Goal: Task Accomplishment & Management: Use online tool/utility

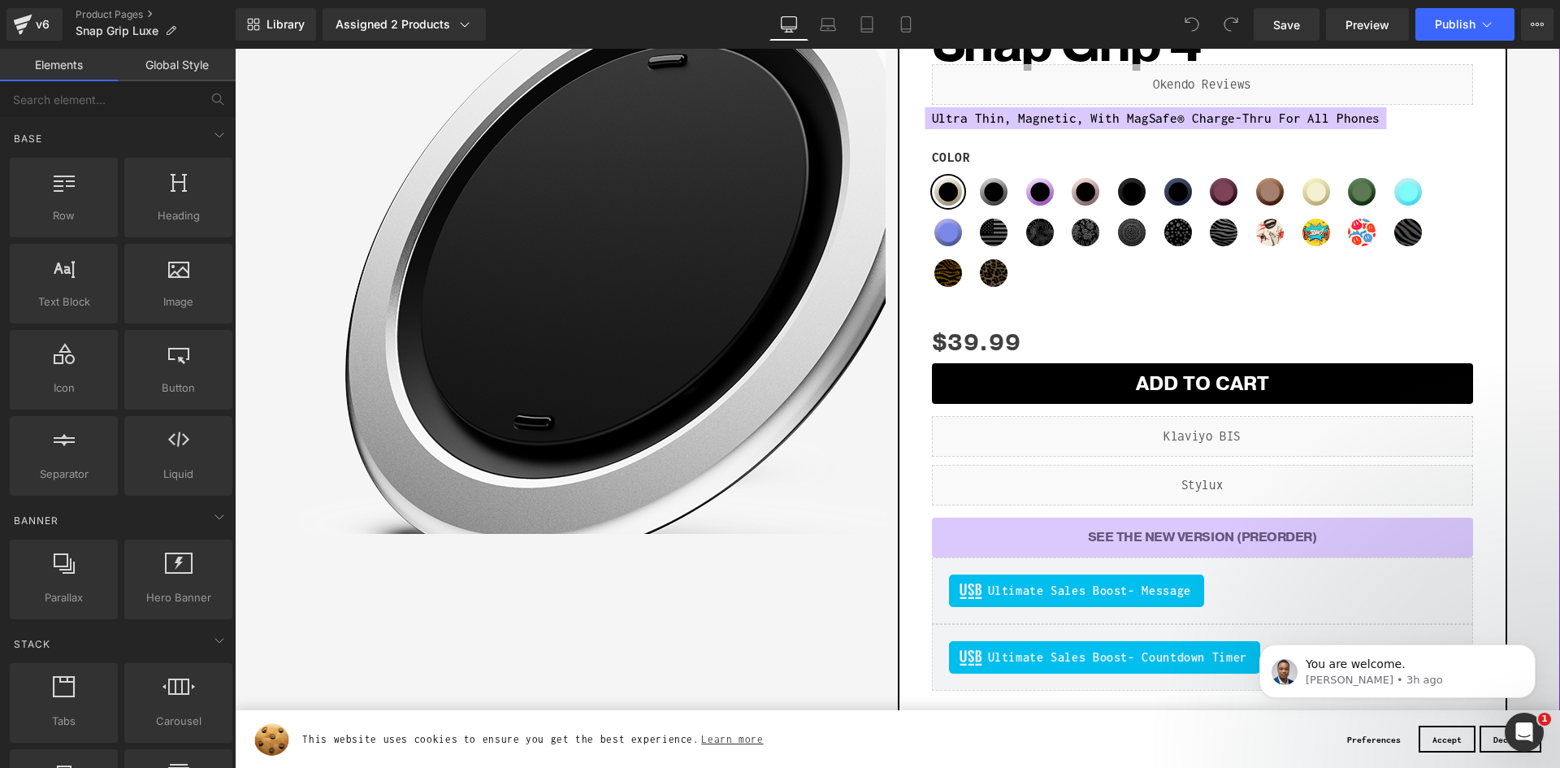
scroll to position [81, 0]
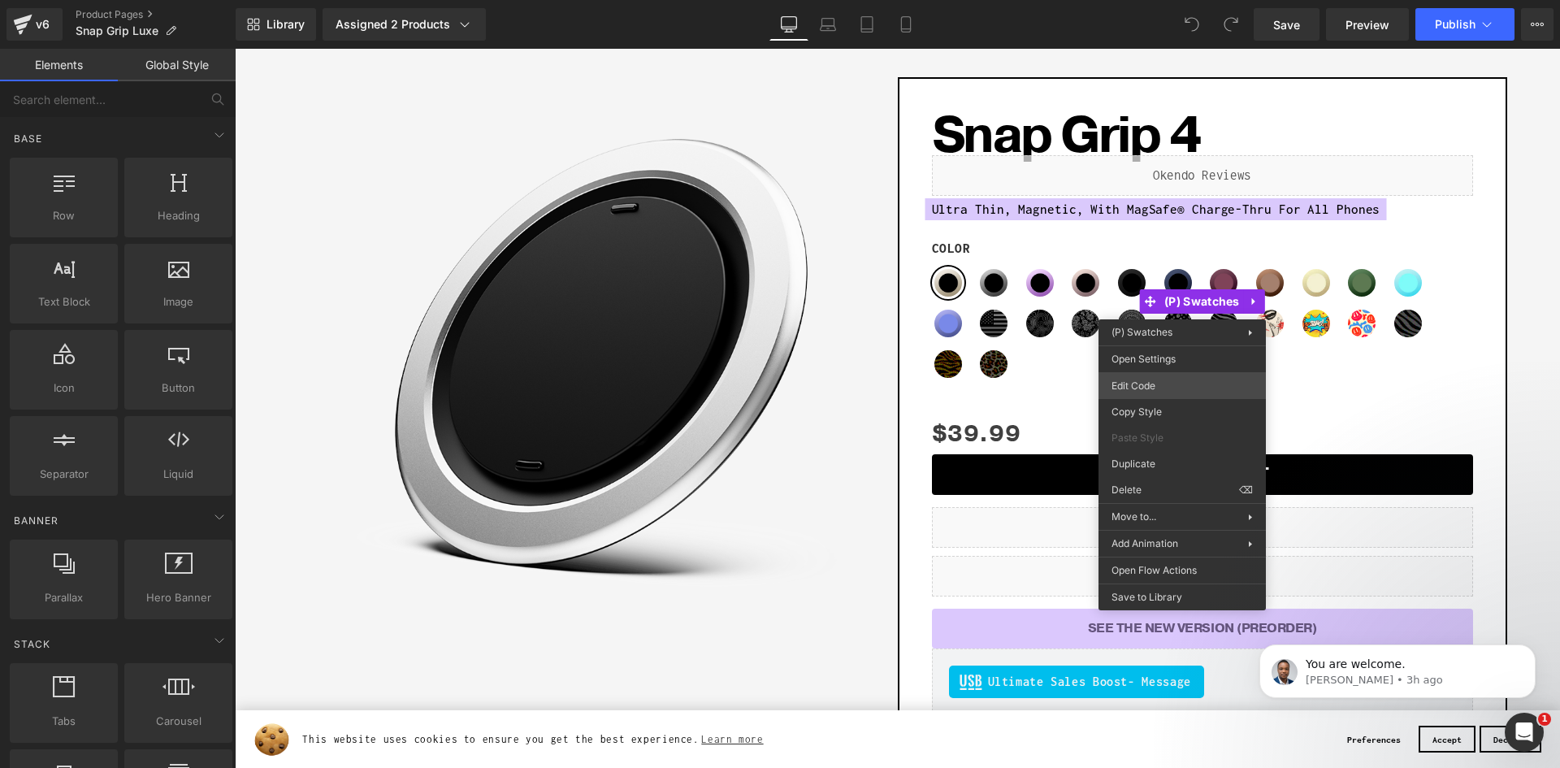
click at [1143, 0] on div "You are previewing how the will restyle your page. You can not edit Elements in…" at bounding box center [780, 0] width 1560 height 0
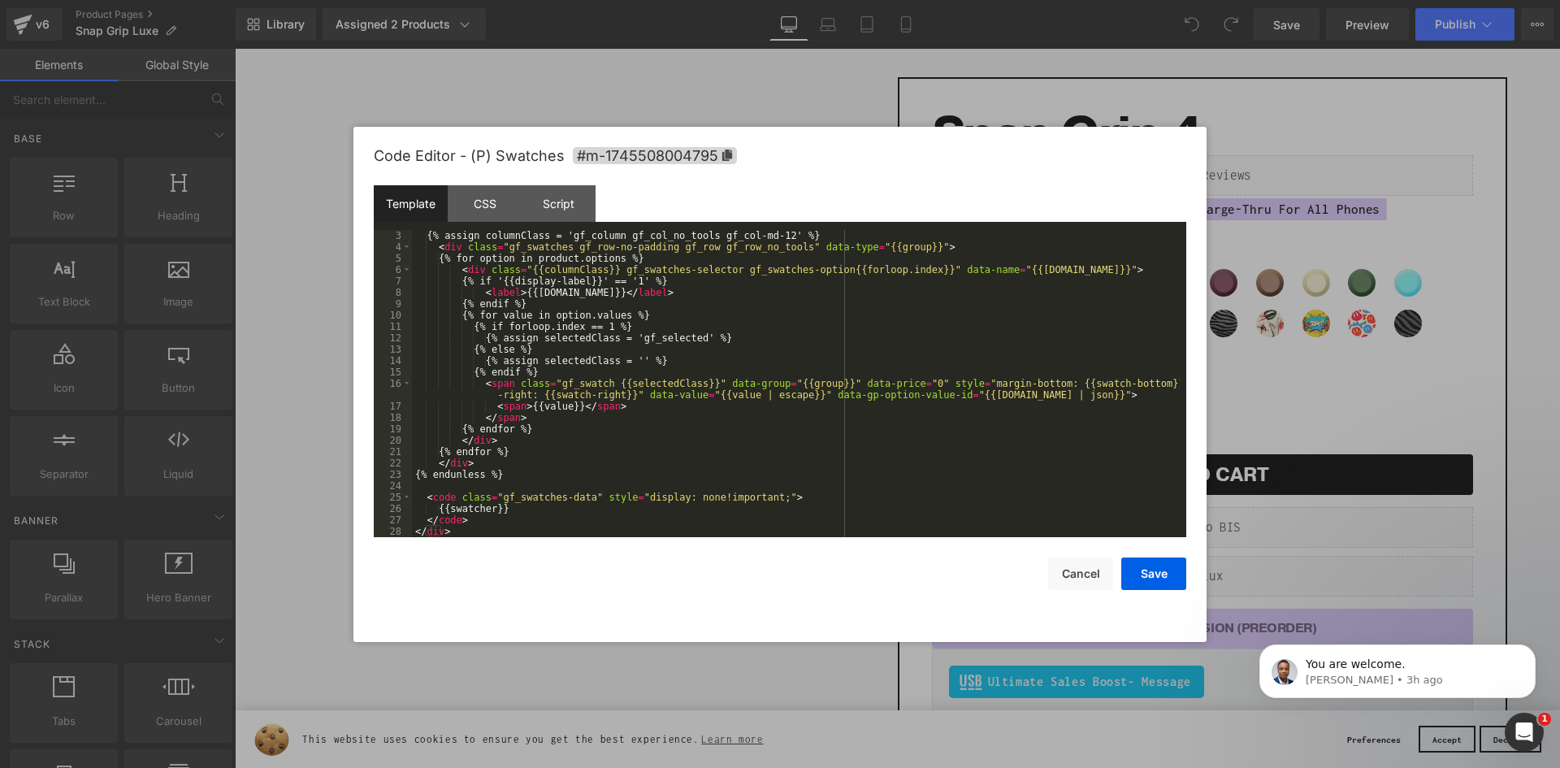
scroll to position [0, 0]
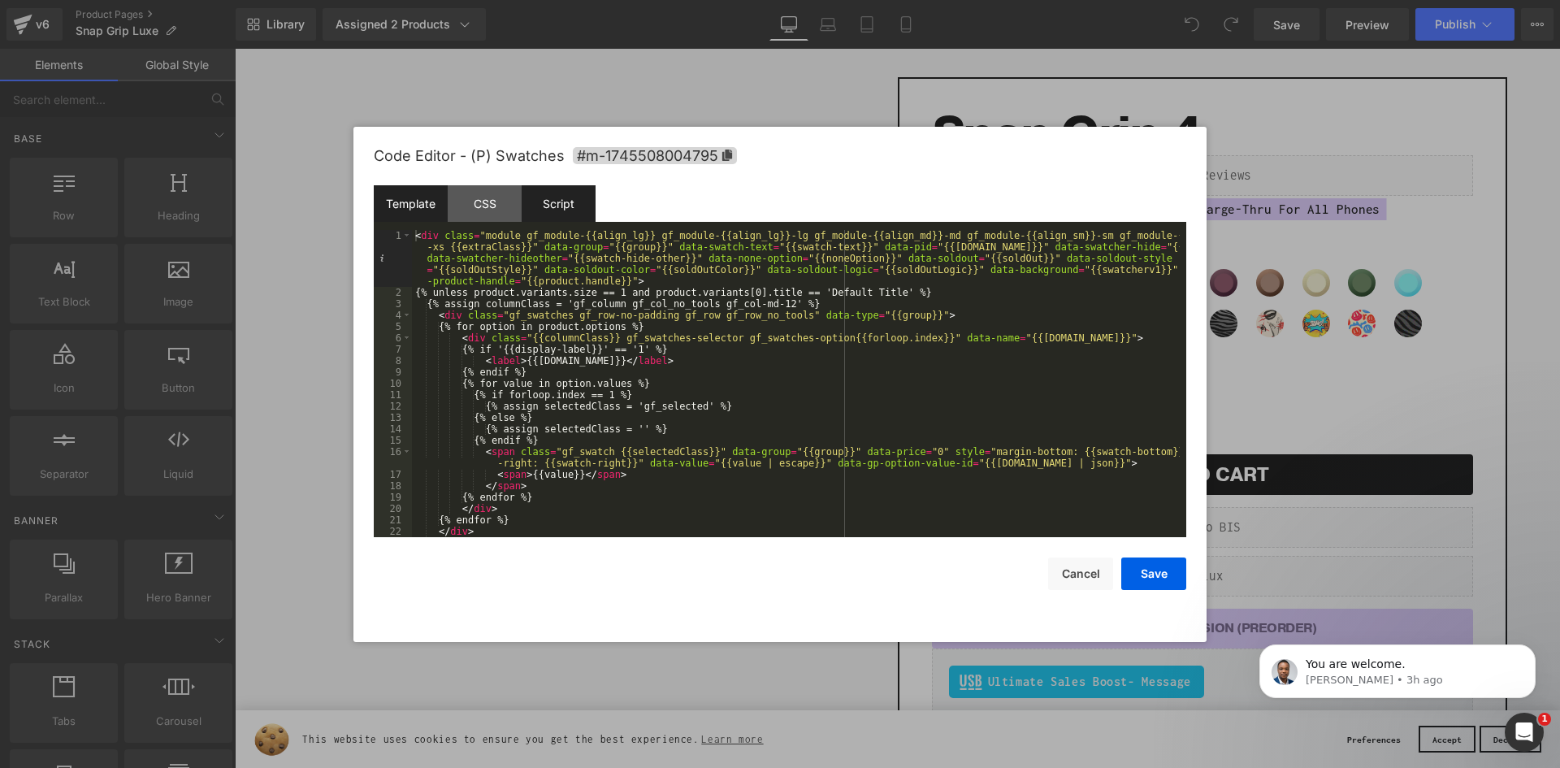
click at [553, 202] on div "Script" at bounding box center [559, 203] width 74 height 37
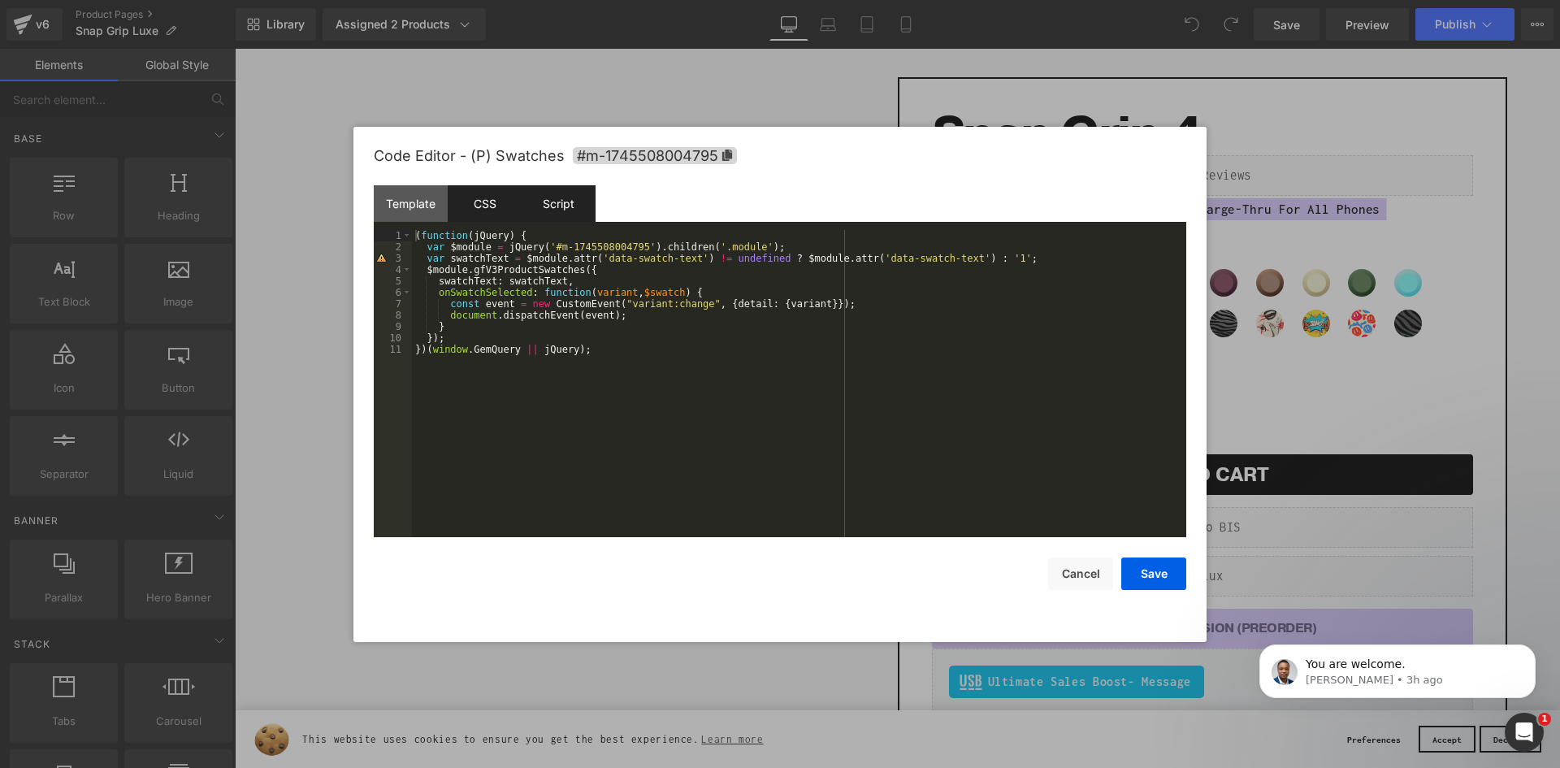
click at [513, 210] on div "CSS" at bounding box center [485, 203] width 74 height 37
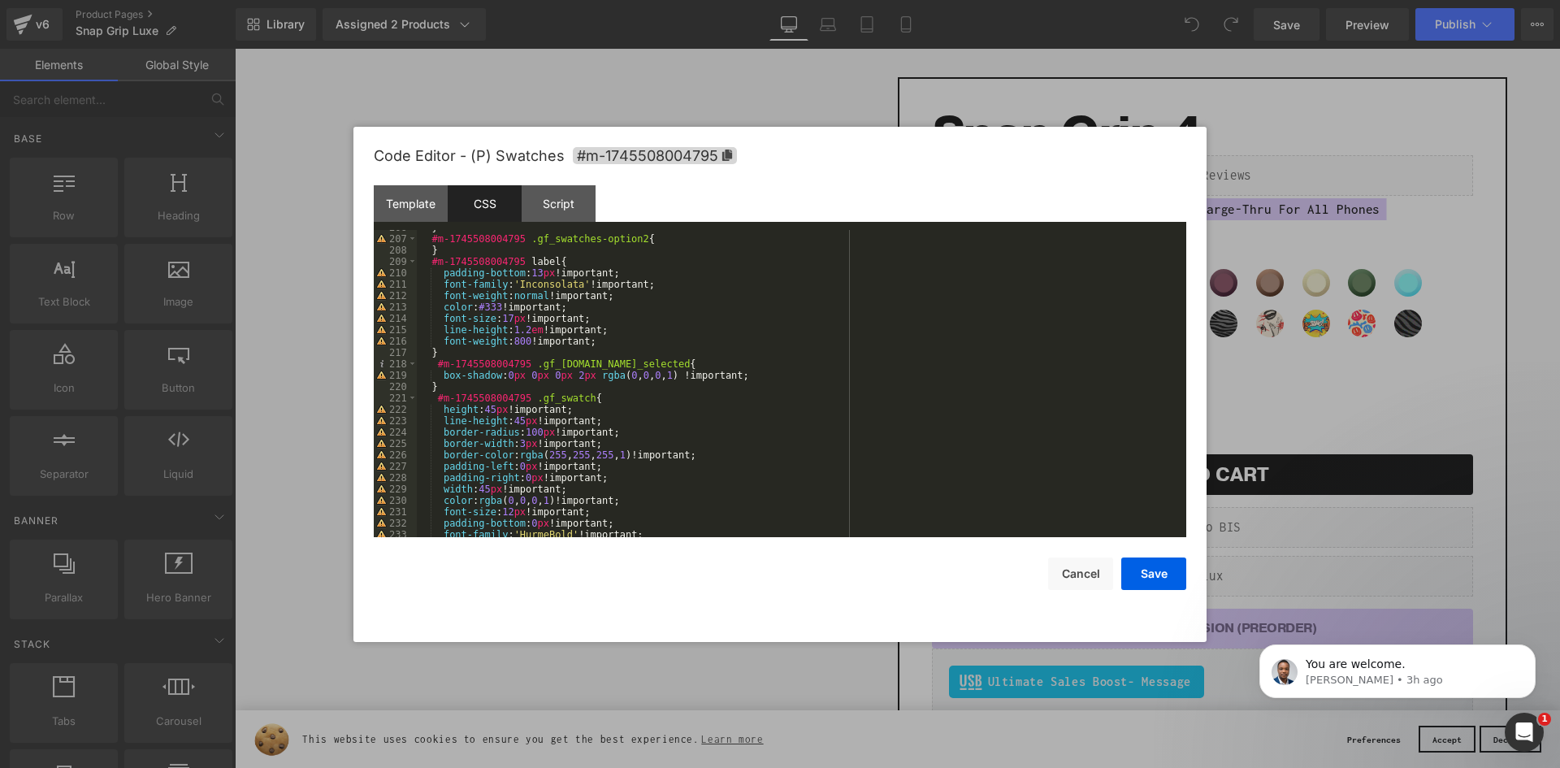
scroll to position [2378, 0]
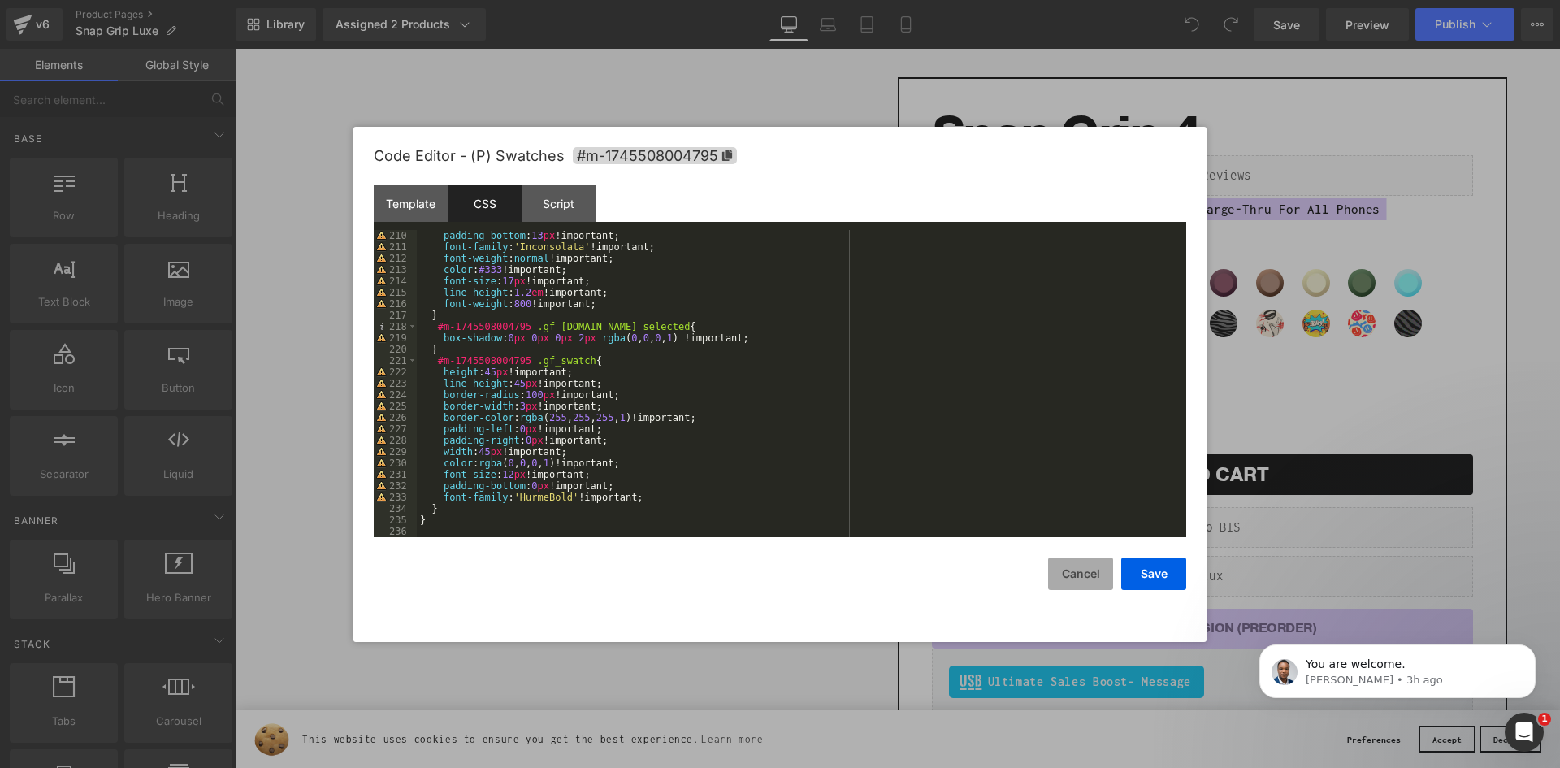
click at [1076, 562] on button "Cancel" at bounding box center [1080, 573] width 65 height 33
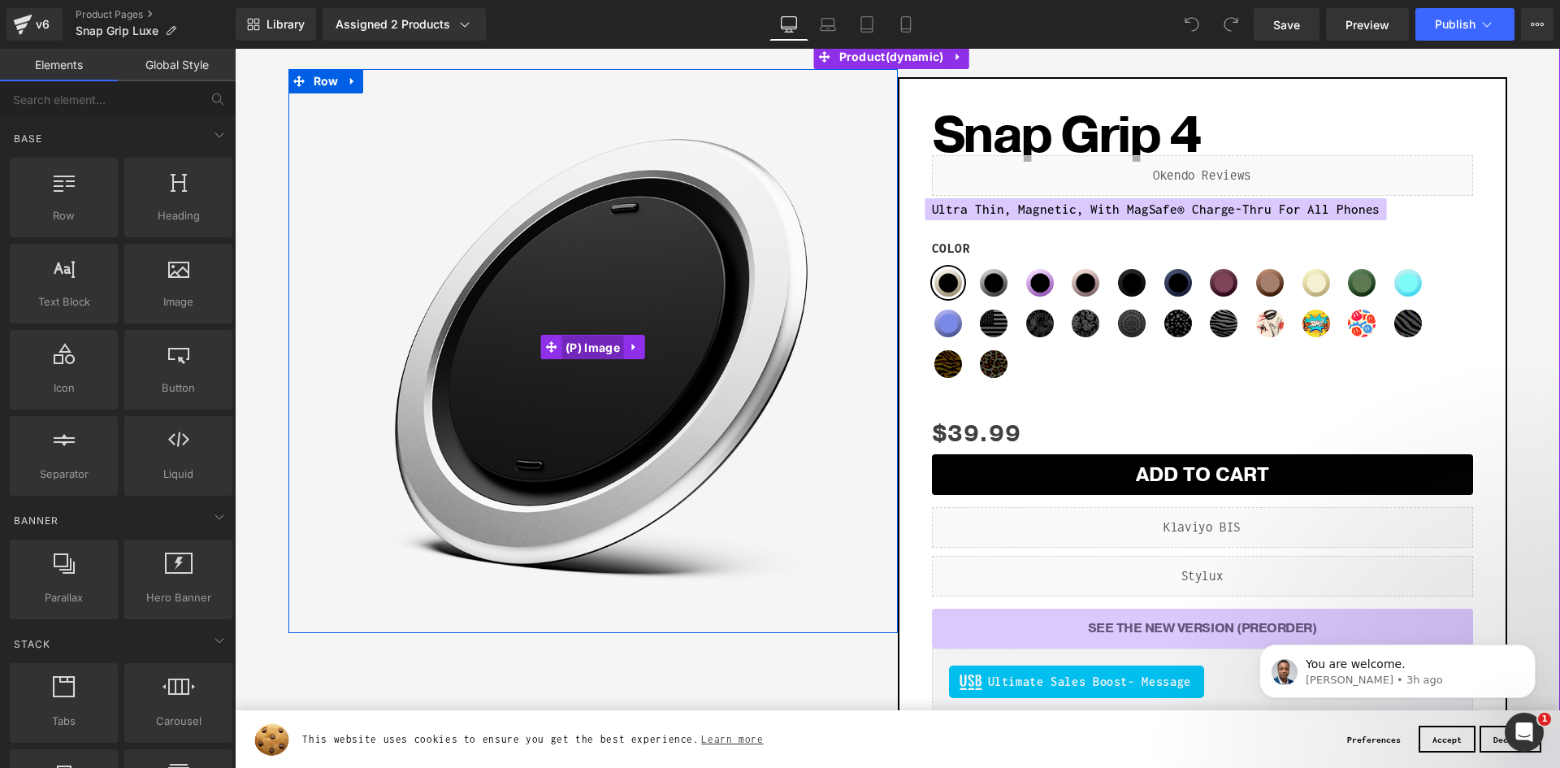
click at [597, 346] on span "(P) Image" at bounding box center [592, 348] width 63 height 24
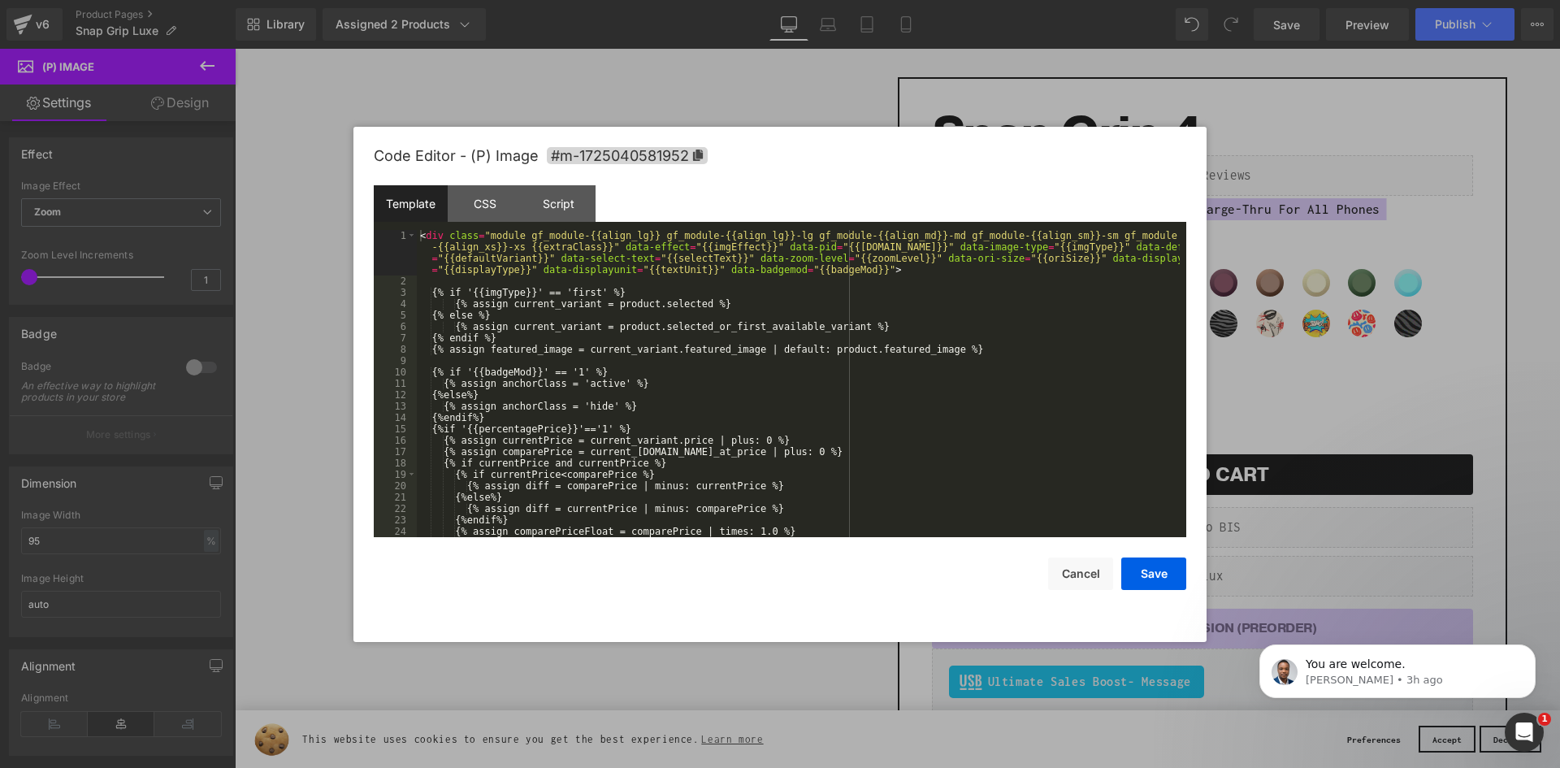
click at [541, 0] on div "(P) Image You are previewing how the will restyle your page. You can not edit E…" at bounding box center [780, 0] width 1560 height 0
click at [483, 193] on div "CSS" at bounding box center [485, 203] width 74 height 37
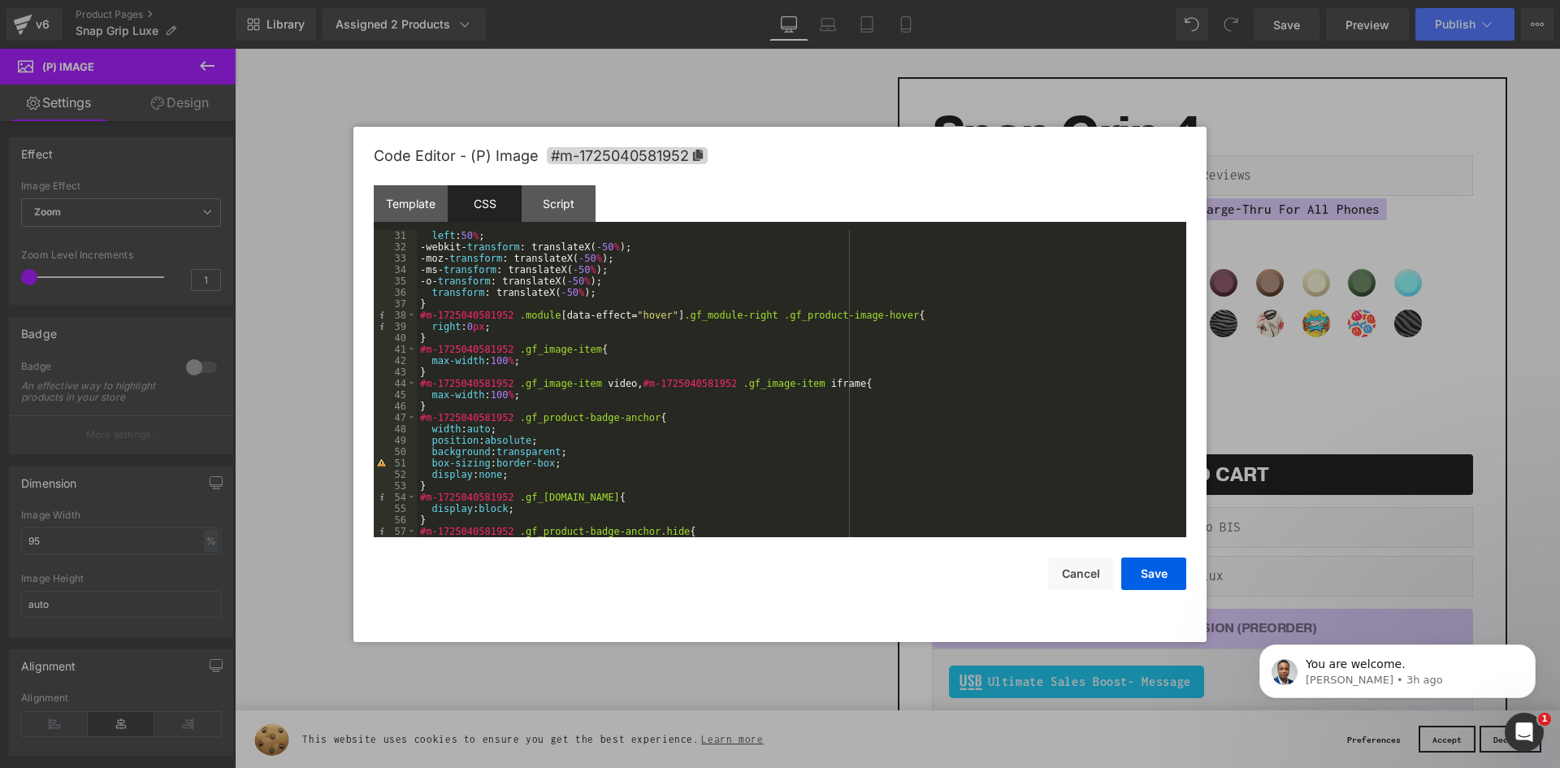
scroll to position [634, 0]
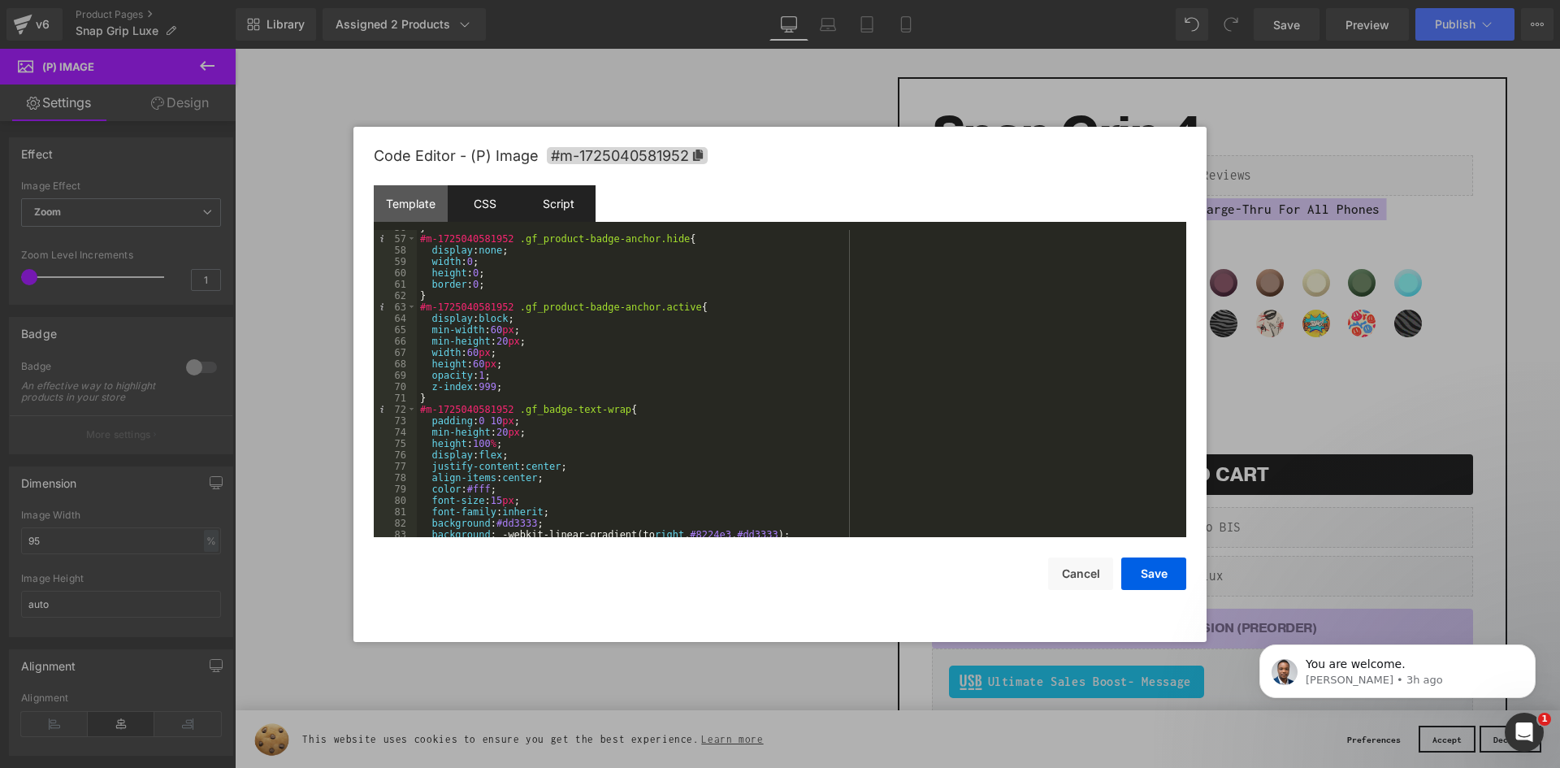
click at [562, 206] on div "Script" at bounding box center [559, 203] width 74 height 37
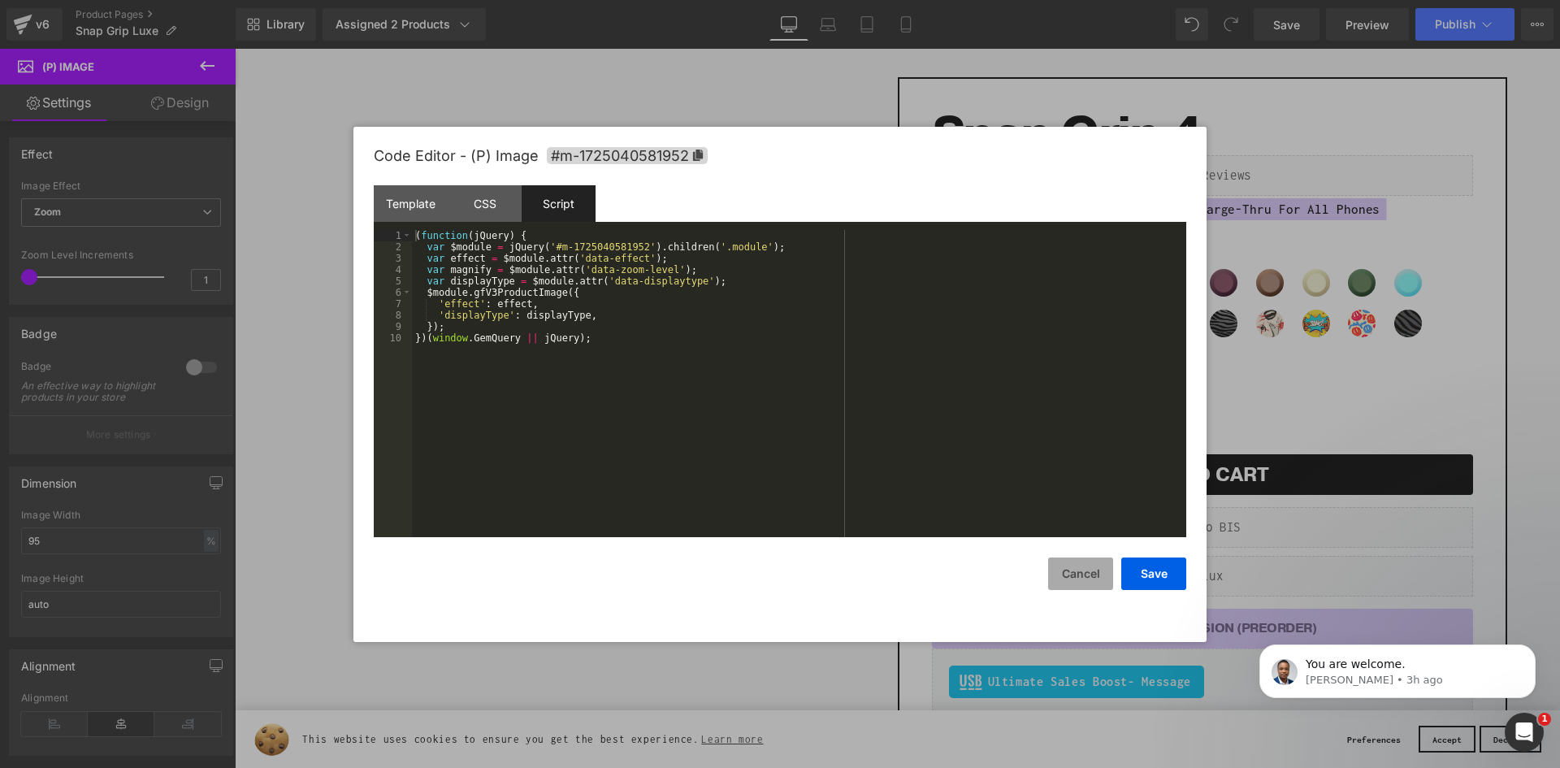
click at [1075, 583] on button "Cancel" at bounding box center [1080, 573] width 65 height 33
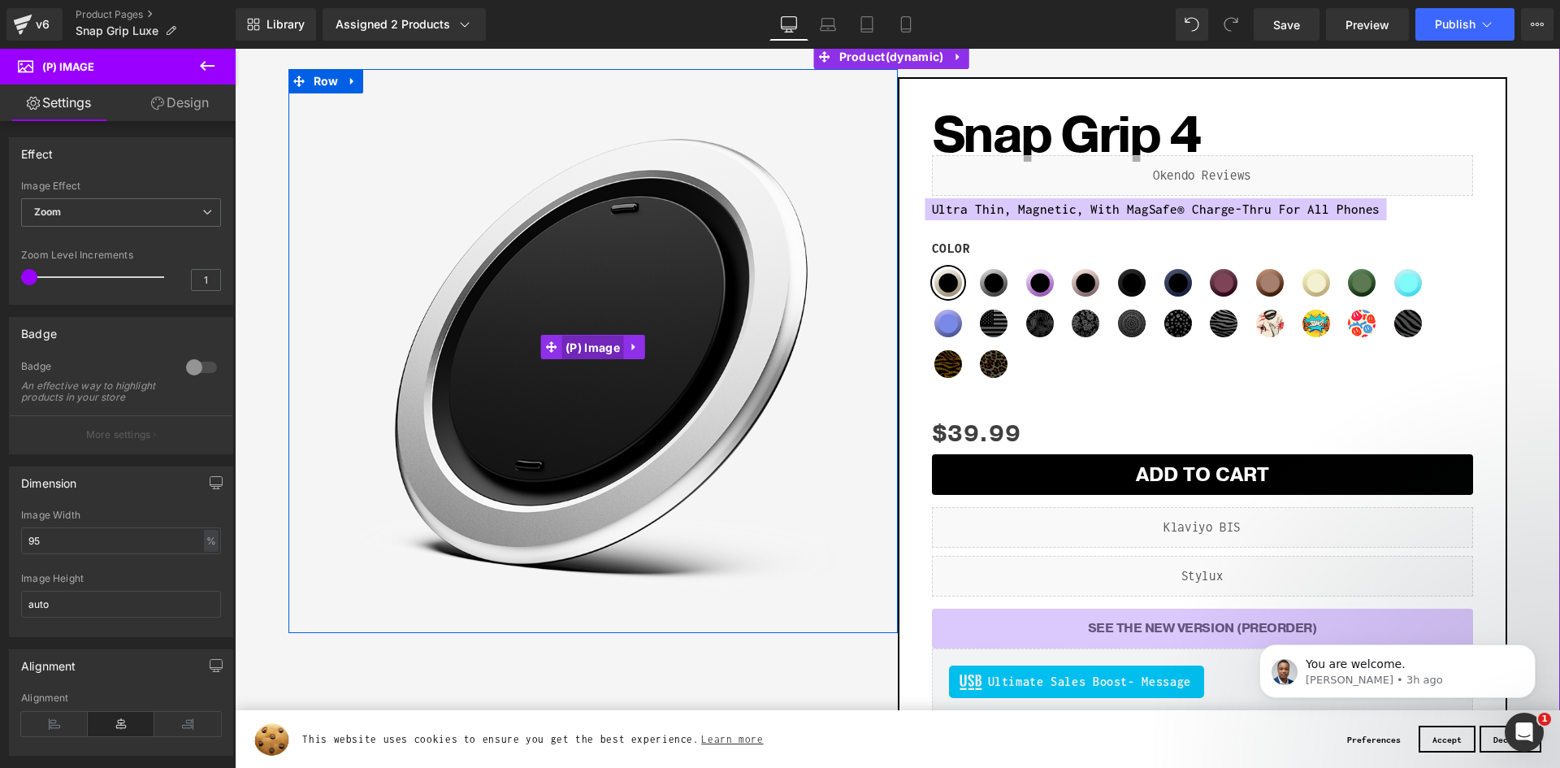
drag, startPoint x: 582, startPoint y: 352, endPoint x: 386, endPoint y: 436, distance: 213.0
click at [582, 352] on span "(P) Image" at bounding box center [592, 348] width 63 height 24
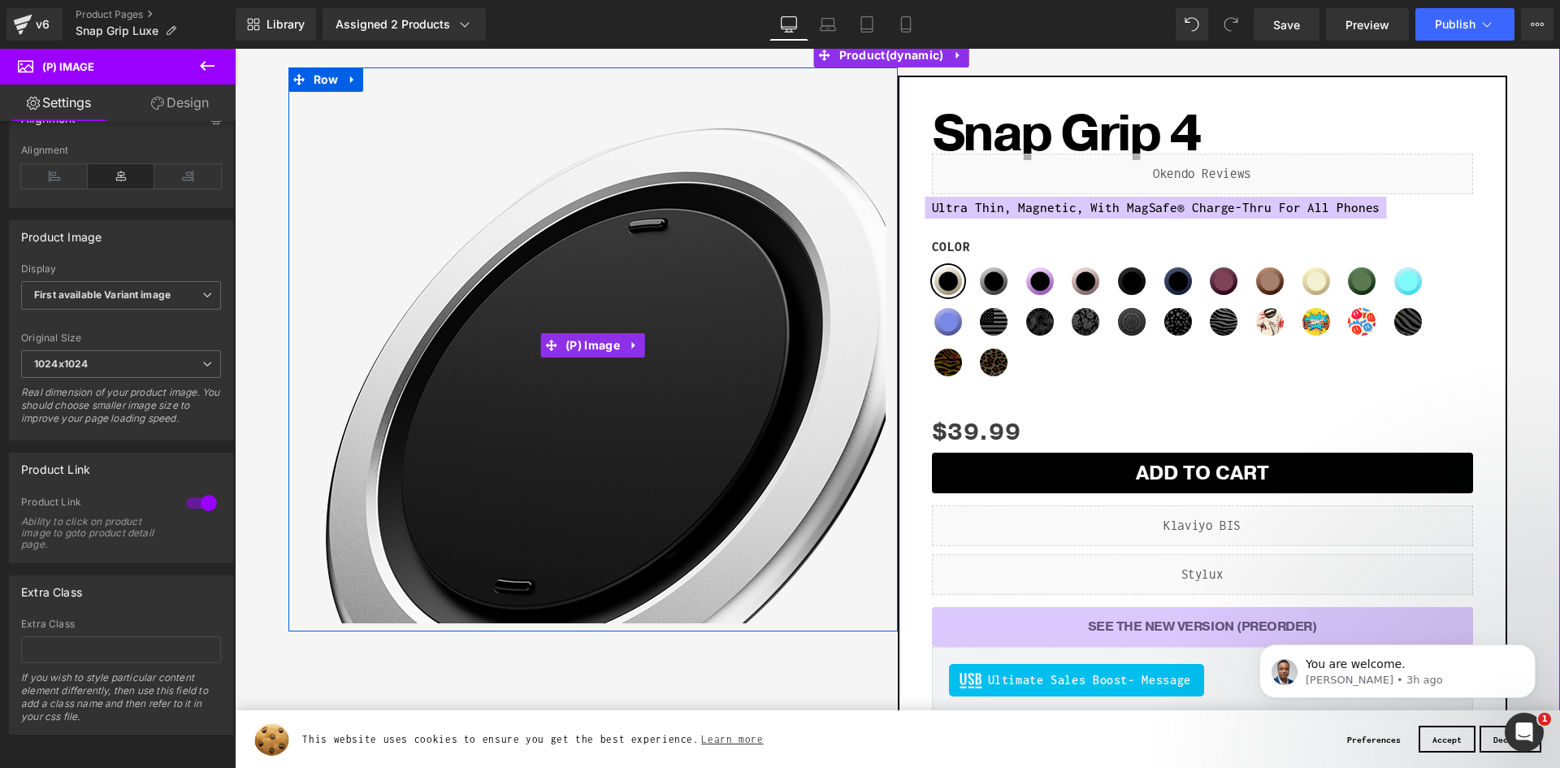
scroll to position [81, 0]
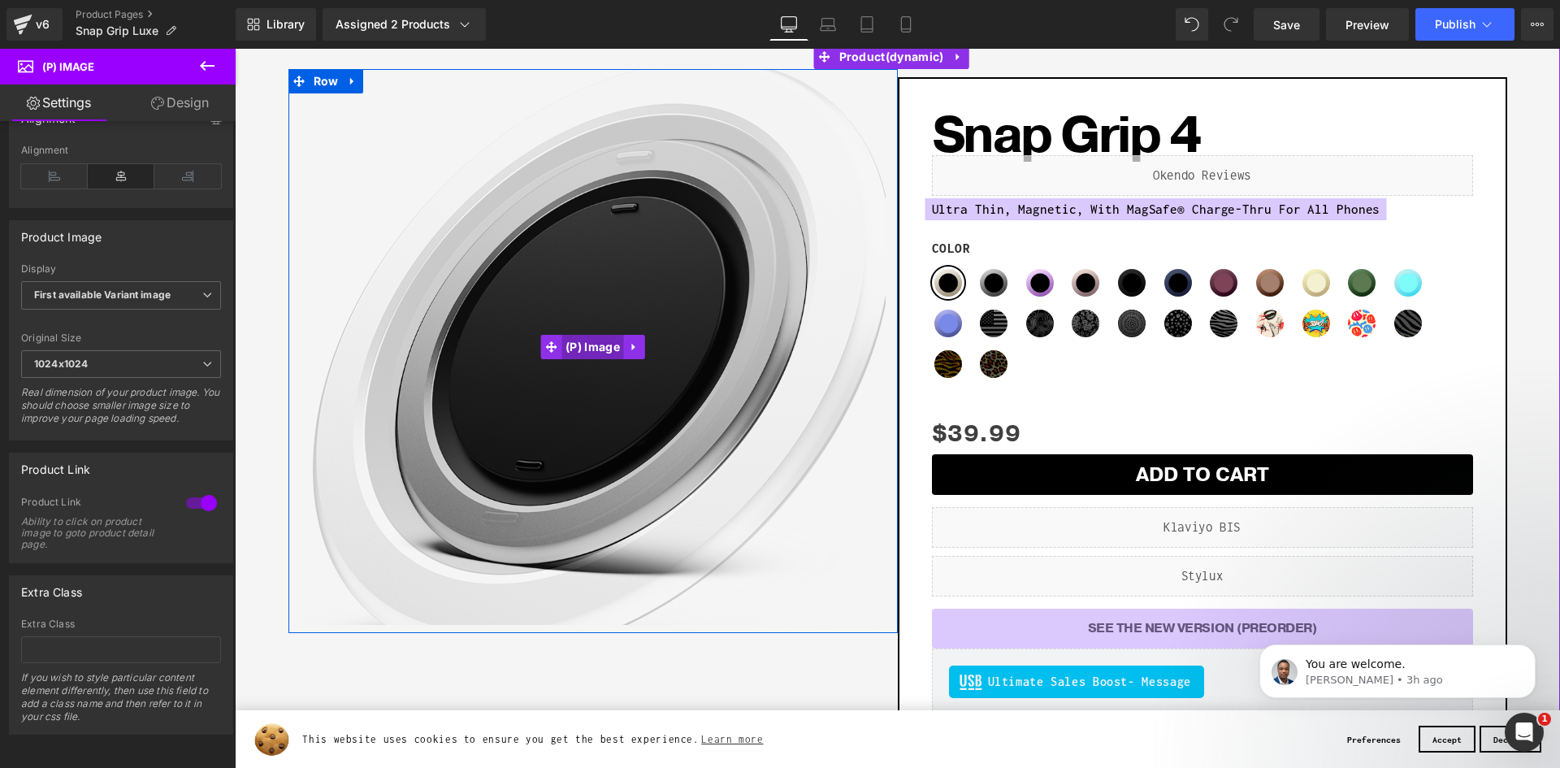
click at [589, 349] on span "(P) Image" at bounding box center [592, 347] width 63 height 24
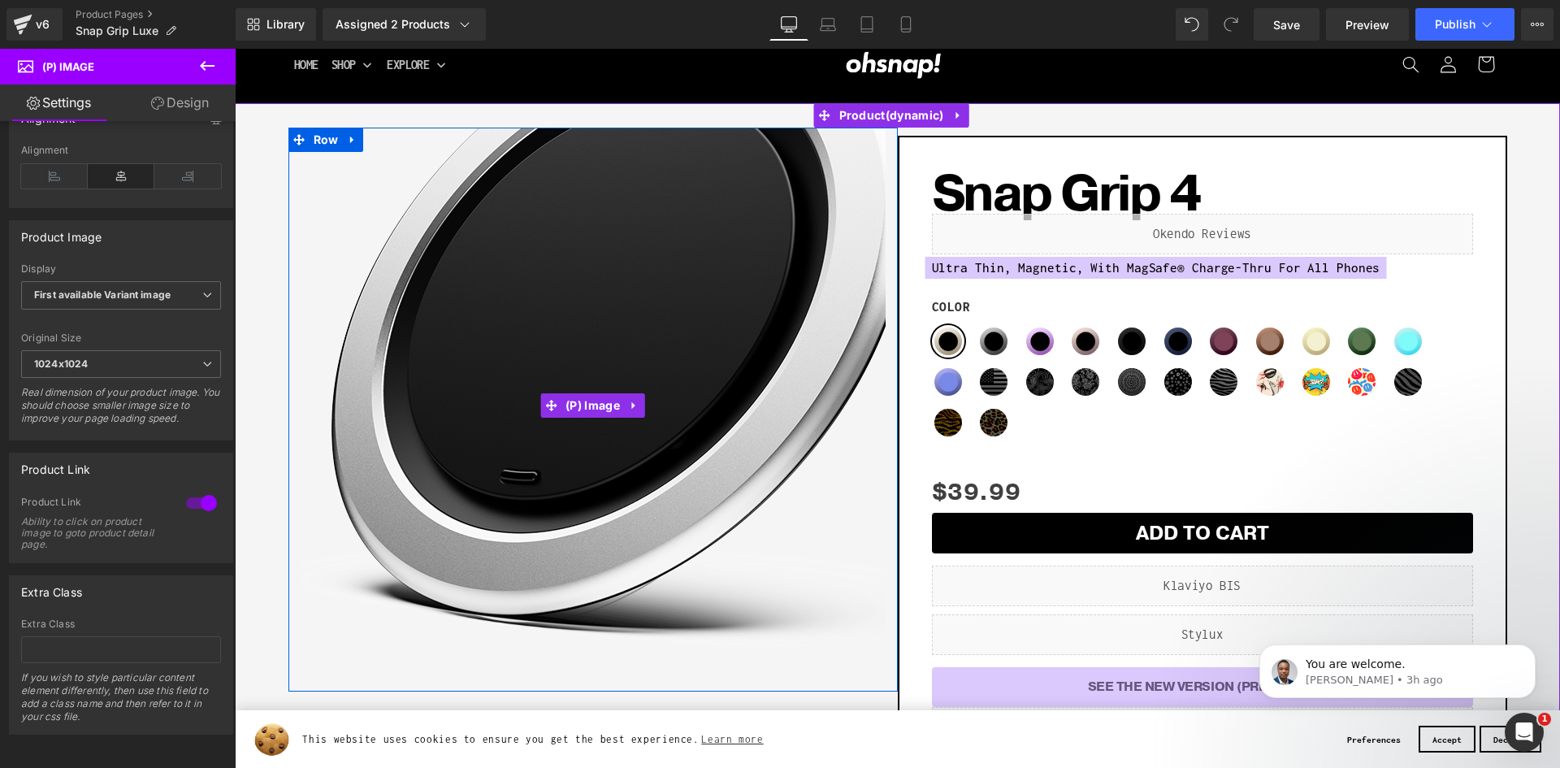
scroll to position [0, 0]
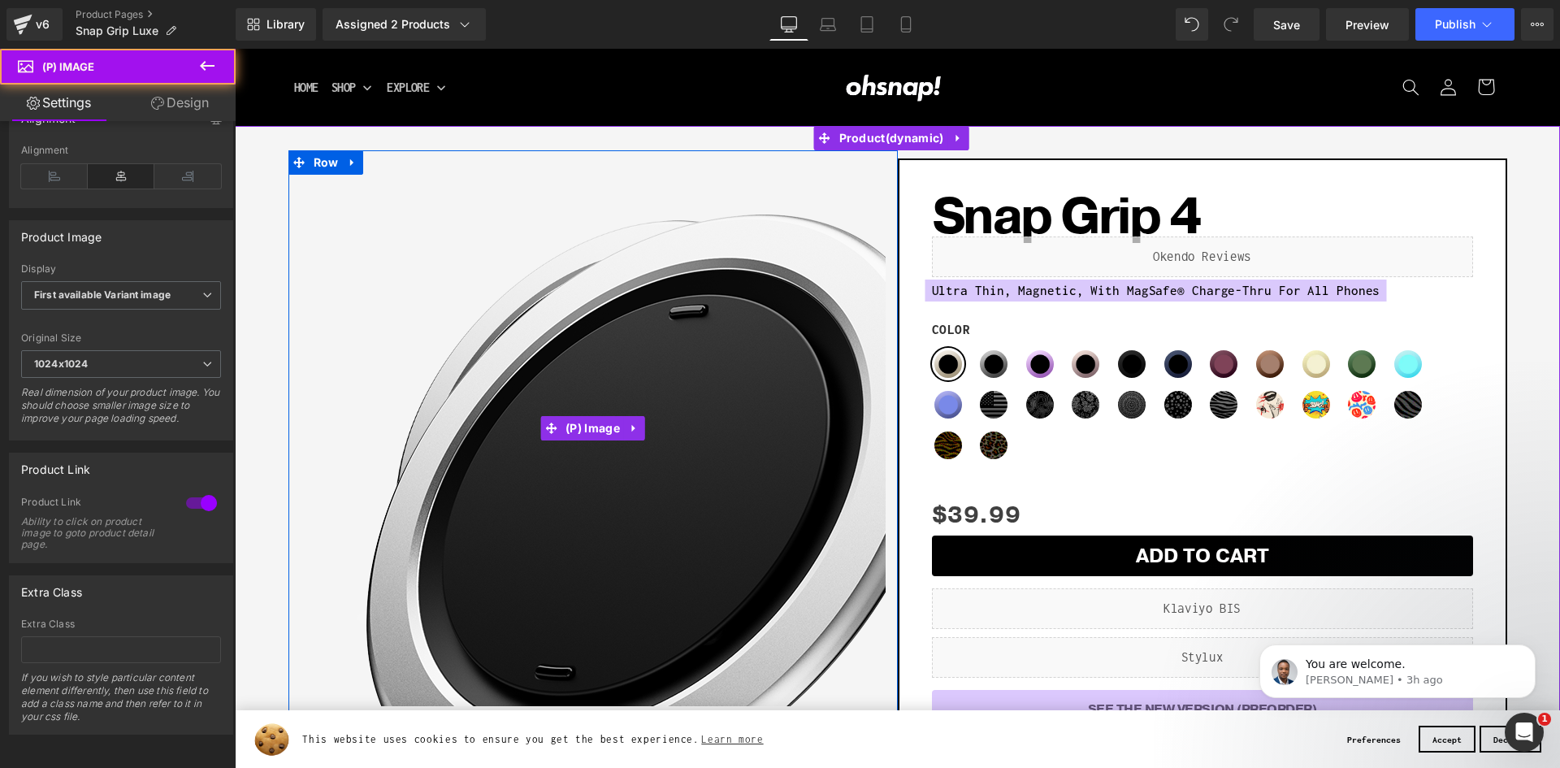
click at [433, 235] on img at bounding box center [644, 506] width 780 height 780
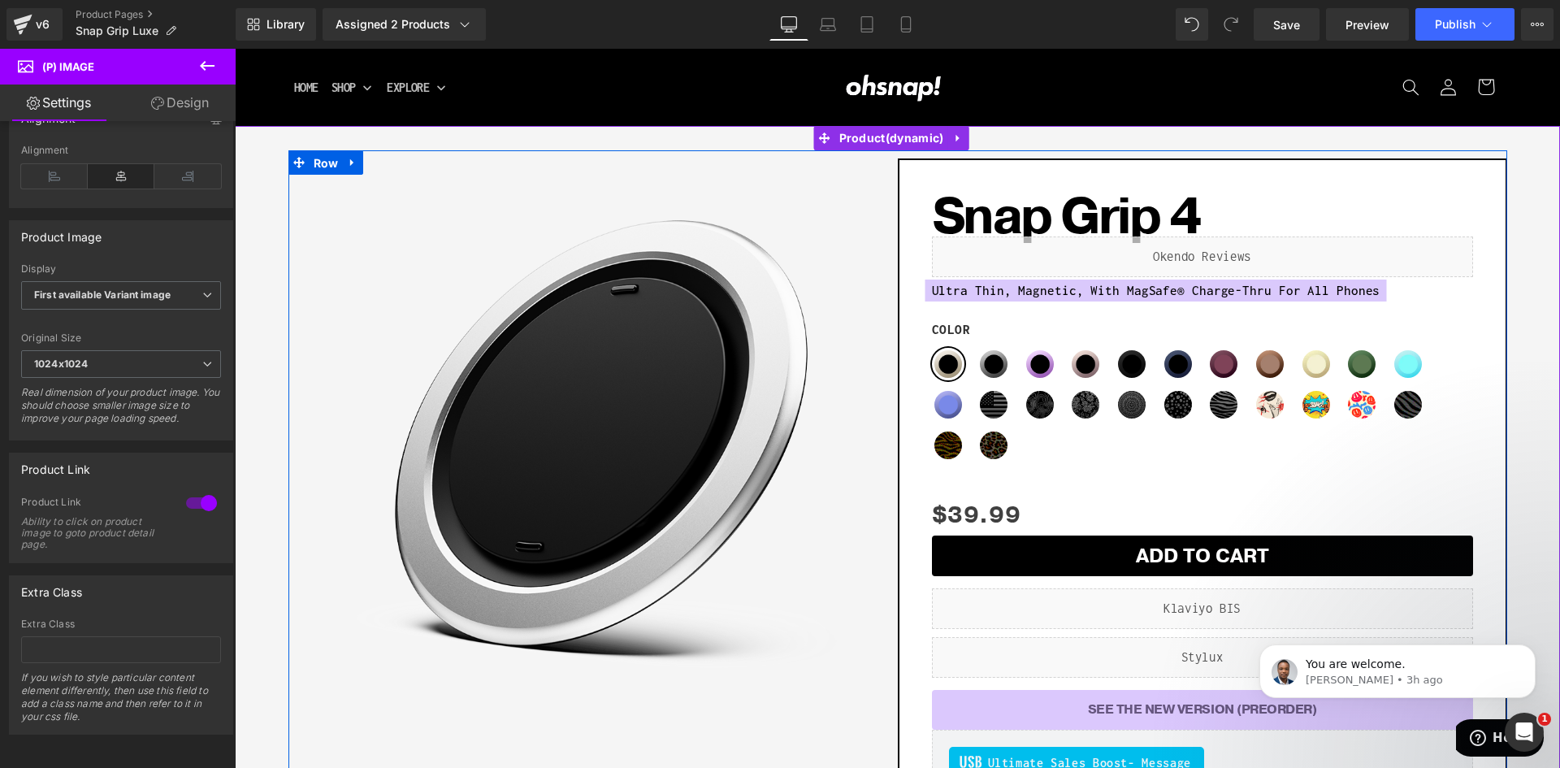
click at [321, 155] on span "Row" at bounding box center [326, 163] width 33 height 24
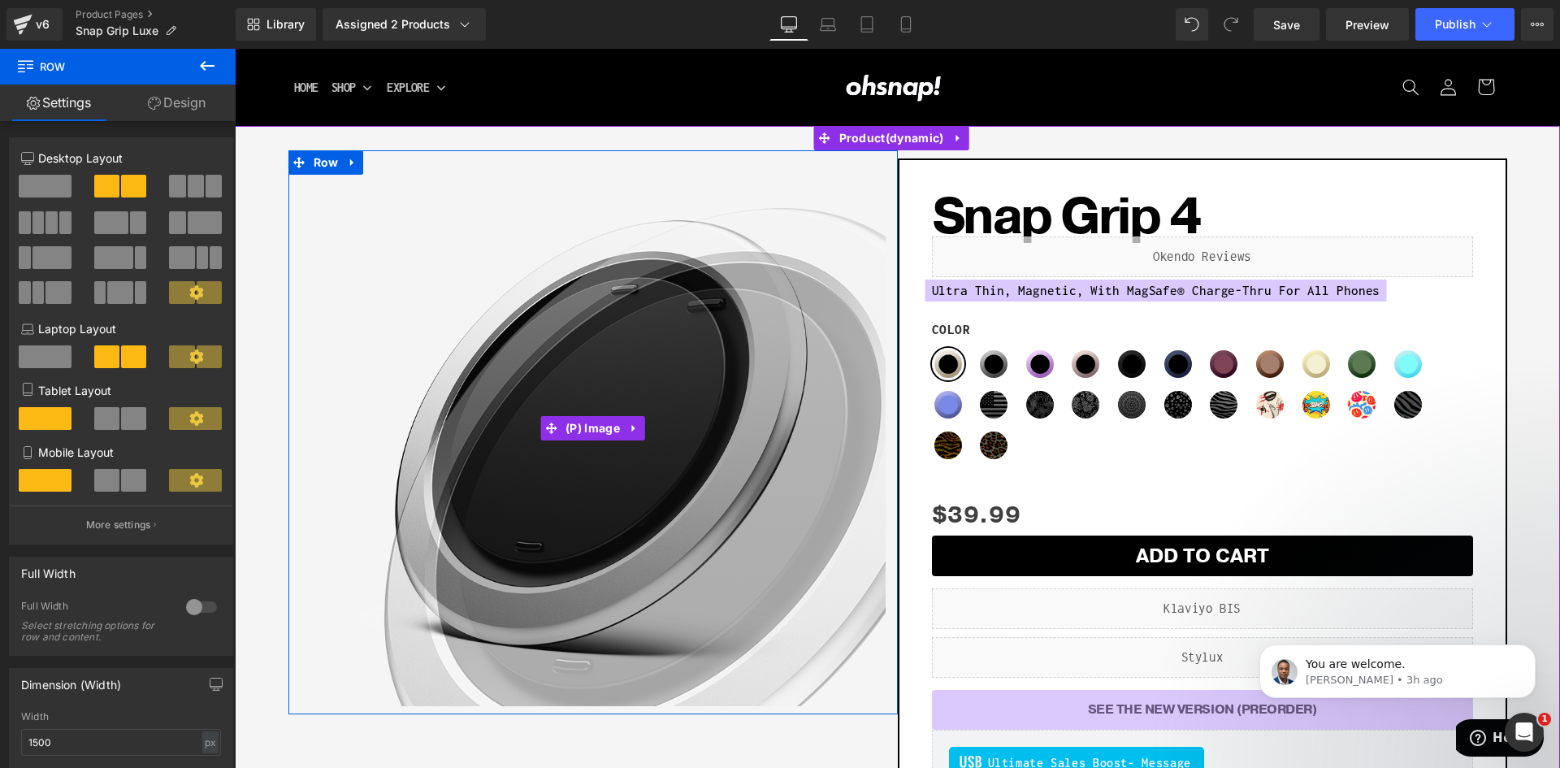
click at [378, 252] on img at bounding box center [662, 500] width 780 height 780
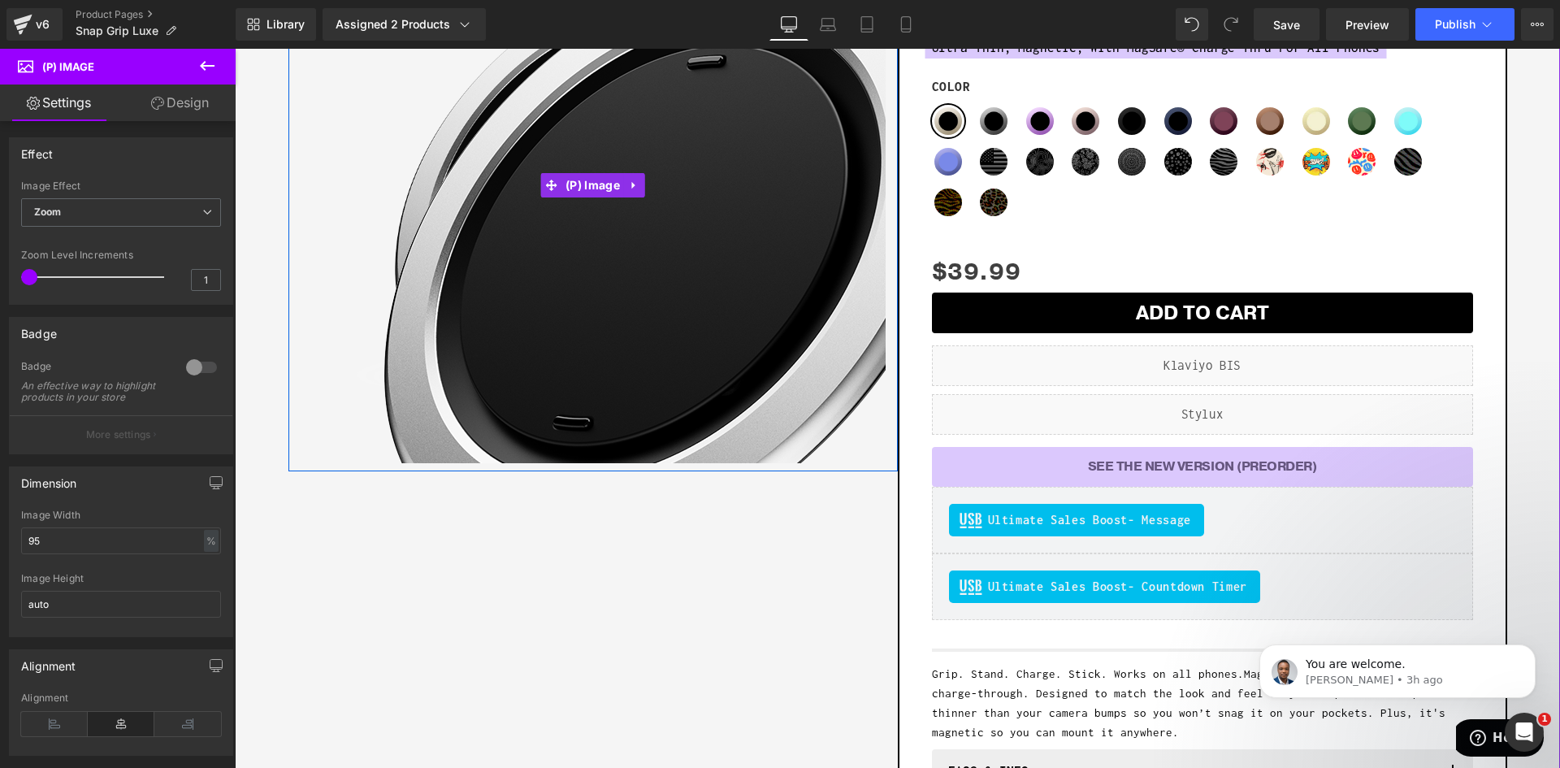
scroll to position [325, 0]
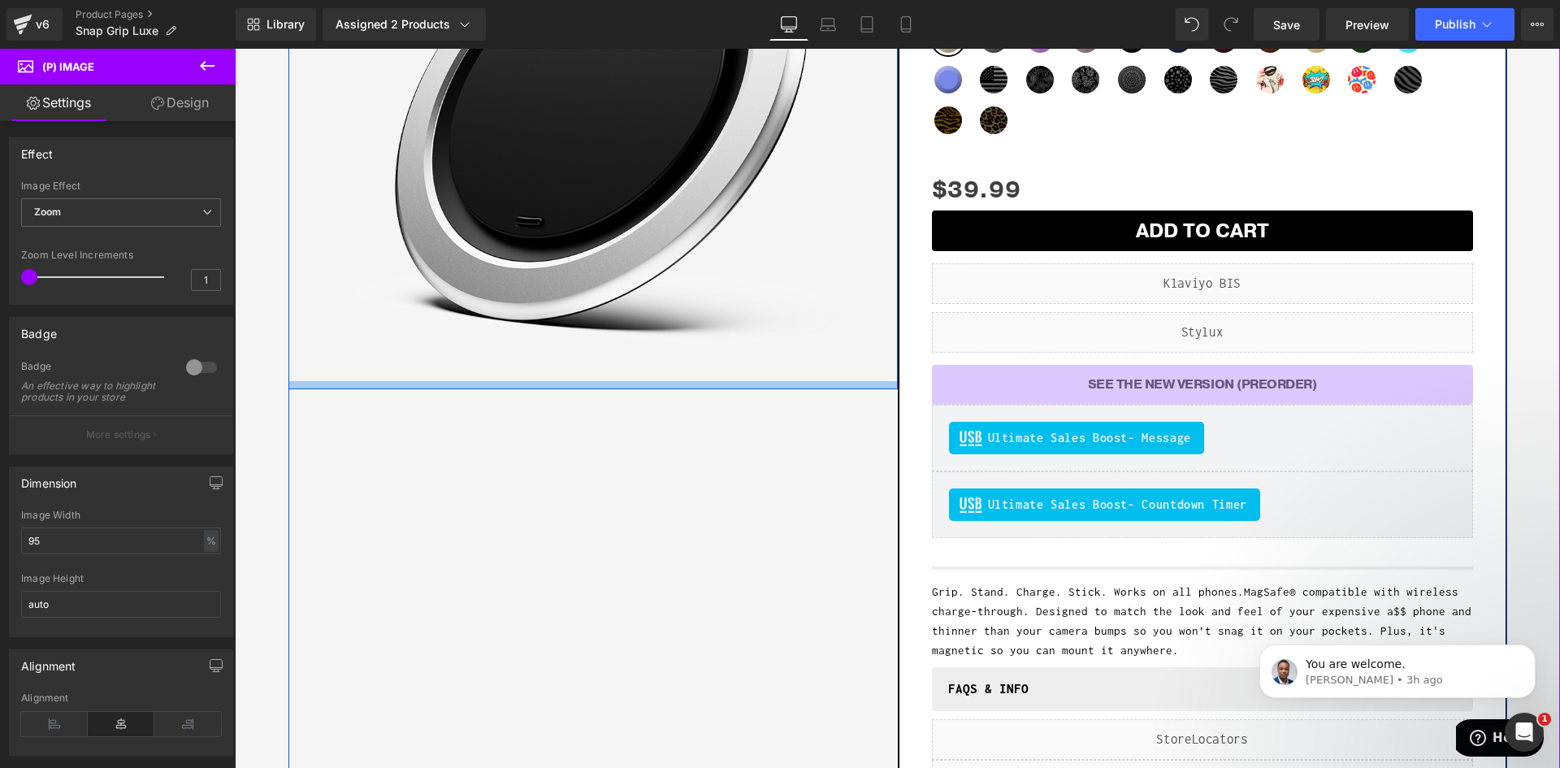
click at [312, 382] on div at bounding box center [592, 385] width 609 height 8
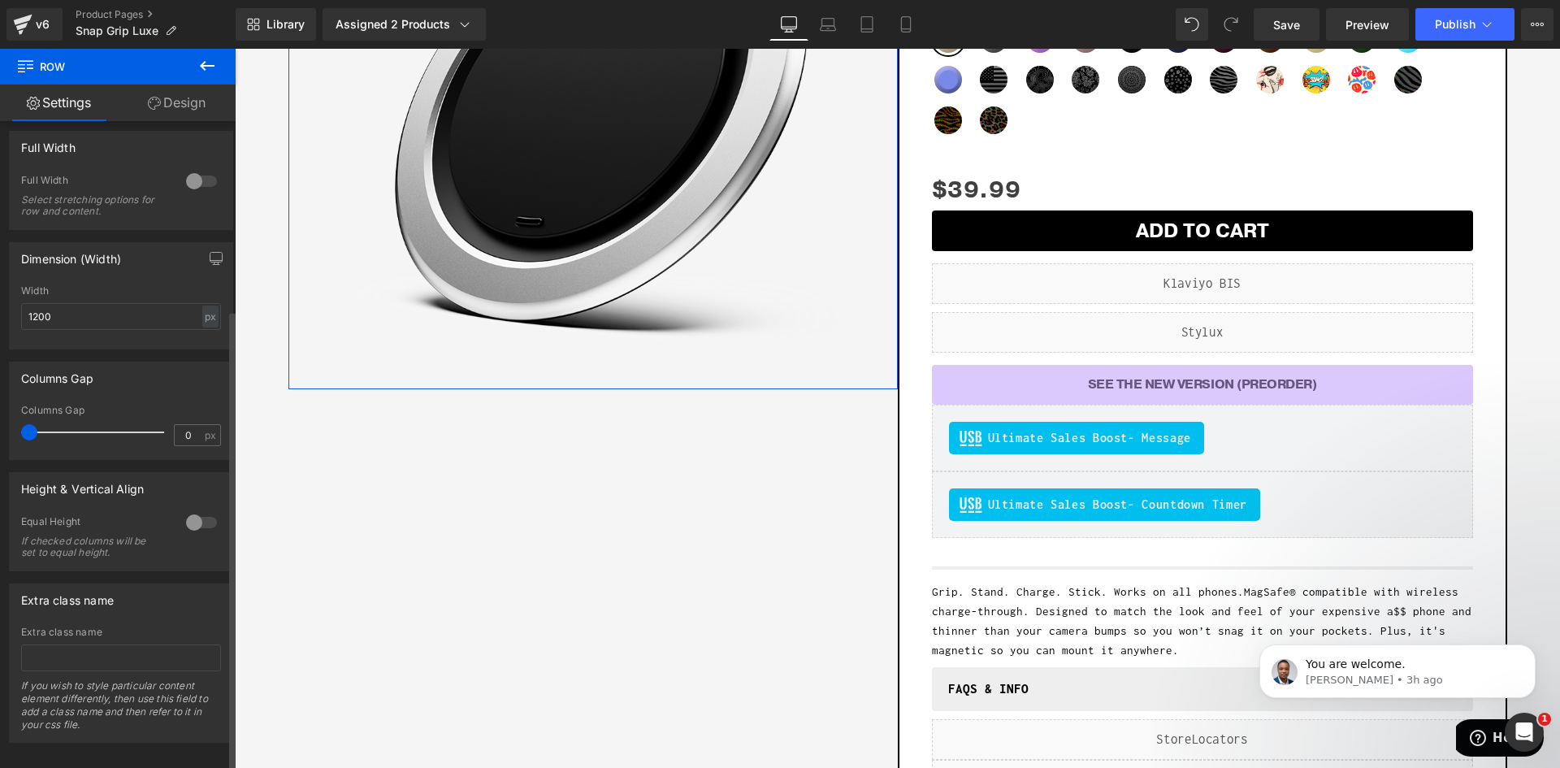
scroll to position [265, 0]
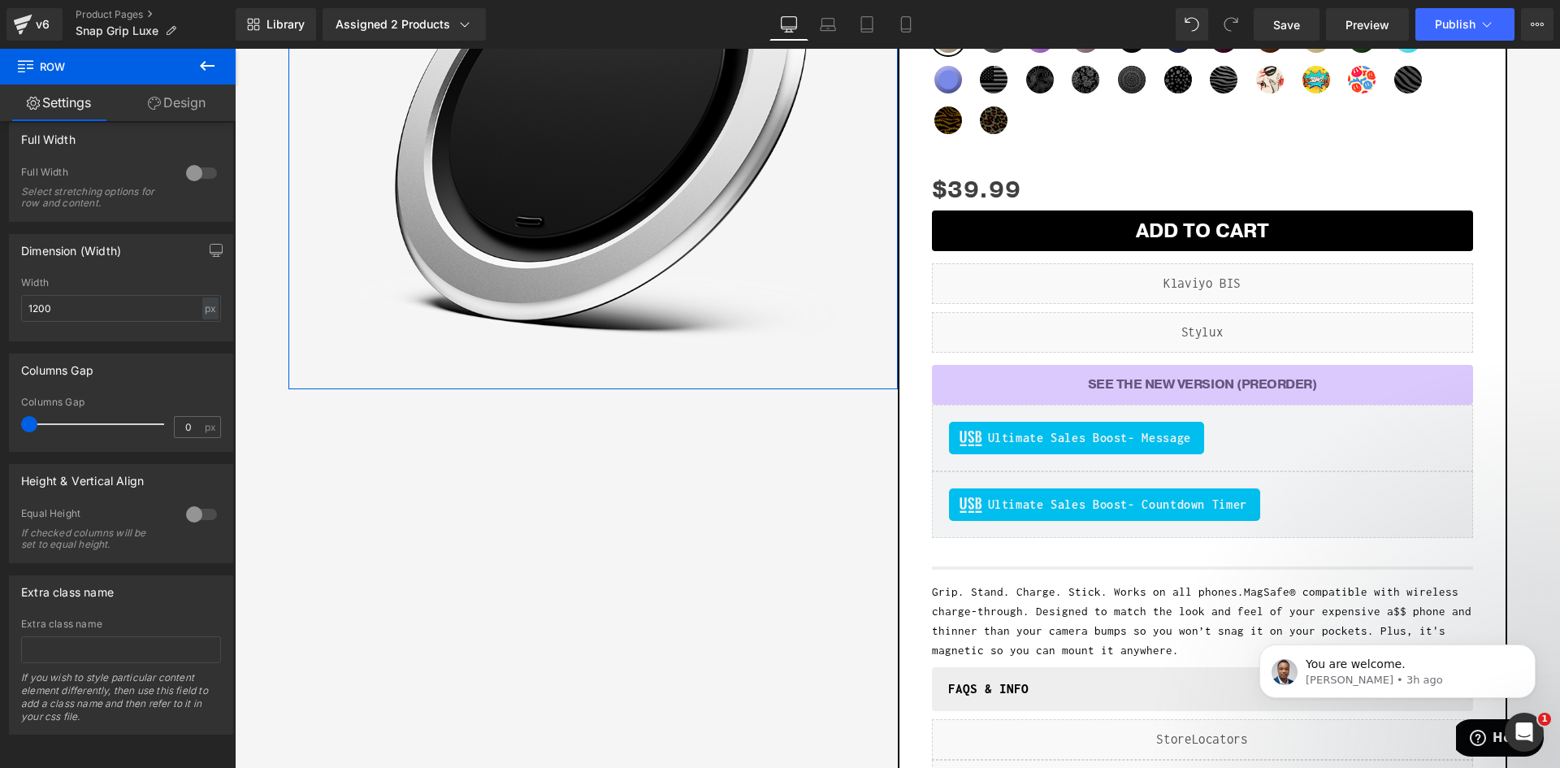
drag, startPoint x: 179, startPoint y: 110, endPoint x: 402, endPoint y: 0, distance: 248.9
click at [179, 110] on link "Design" at bounding box center [177, 103] width 118 height 37
click at [63, 105] on link "Settings" at bounding box center [59, 103] width 118 height 37
